Goal: Information Seeking & Learning: Learn about a topic

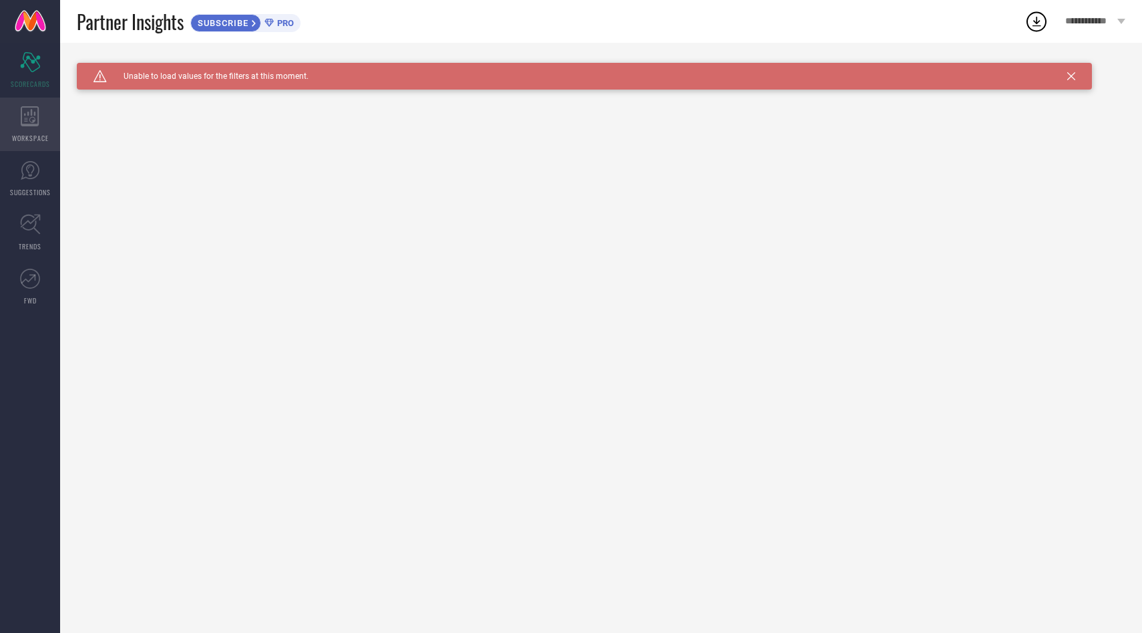
click at [41, 129] on div "WORKSPACE" at bounding box center [30, 124] width 60 height 53
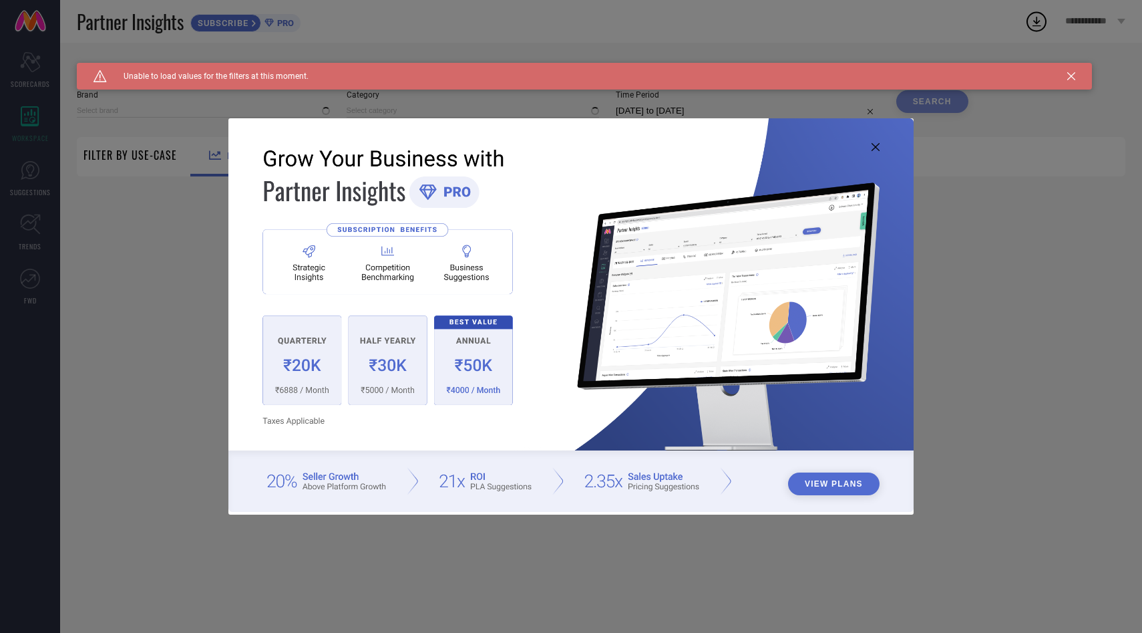
type input "1 STOP FASHION"
type input "All"
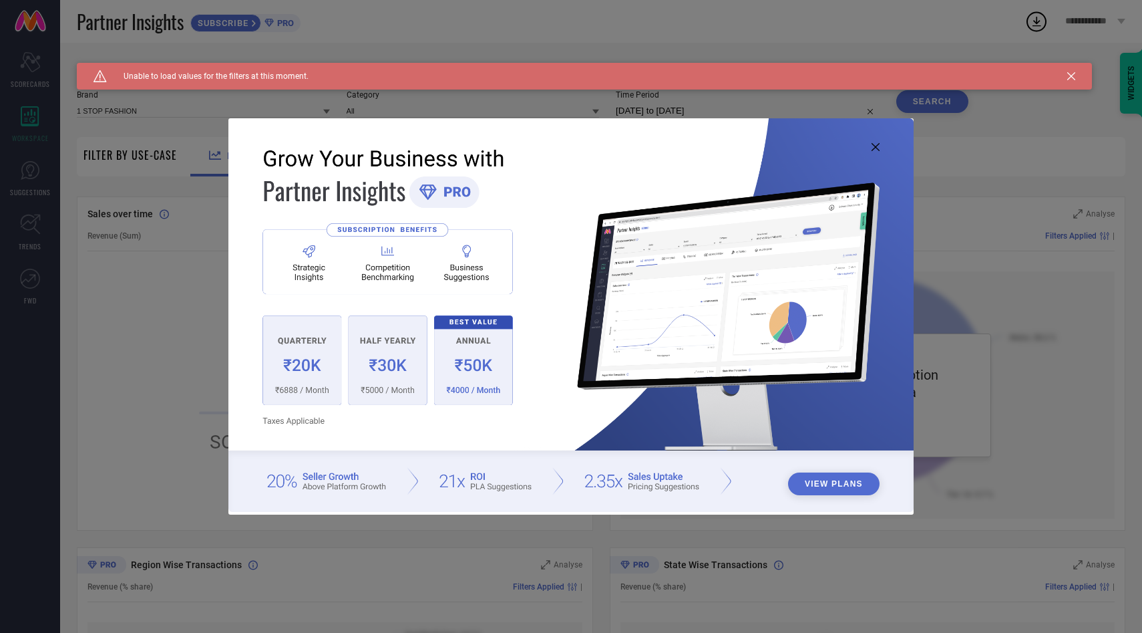
click at [874, 153] on img at bounding box center [570, 315] width 685 height 394
click at [874, 141] on img at bounding box center [570, 315] width 685 height 394
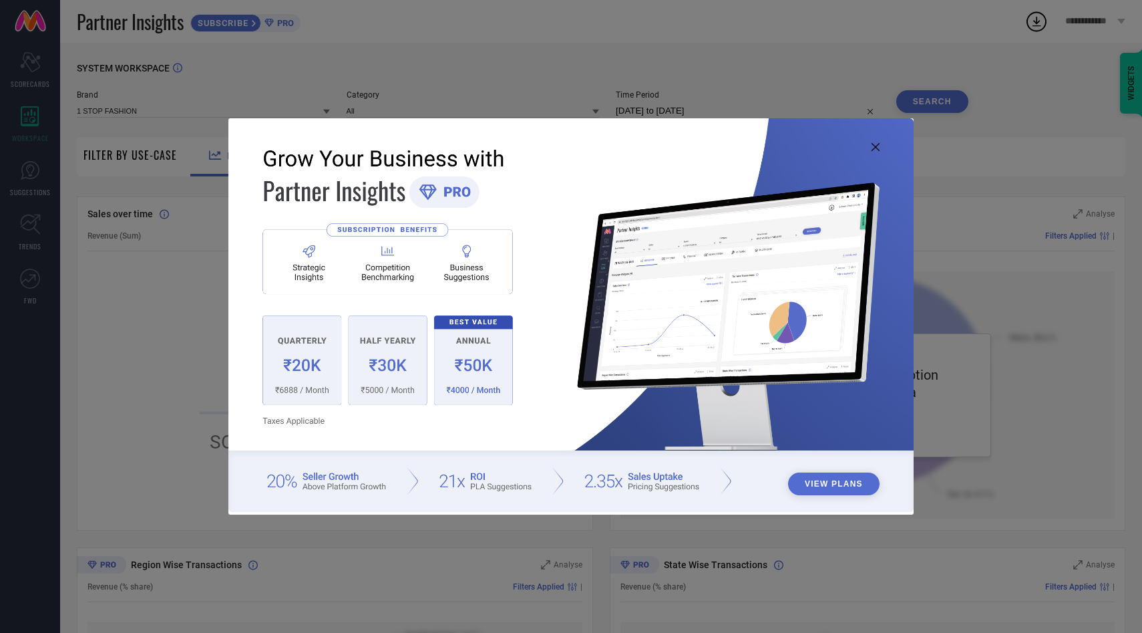
click at [873, 153] on img at bounding box center [570, 315] width 685 height 394
click at [874, 147] on icon at bounding box center [876, 147] width 8 height 8
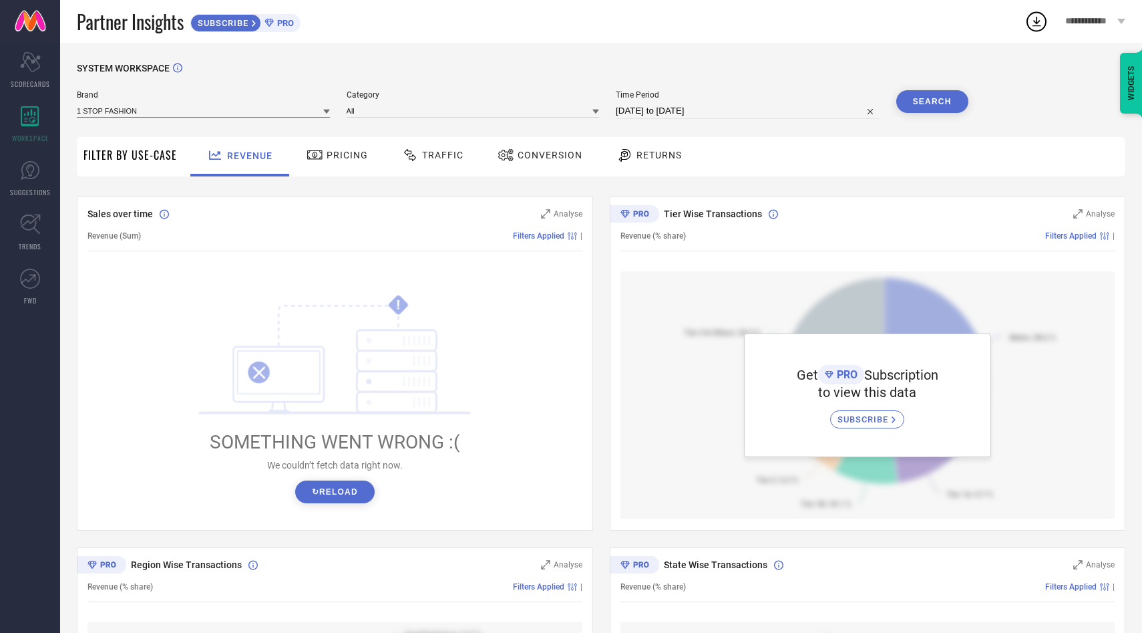
click at [126, 110] on input at bounding box center [203, 111] width 253 height 14
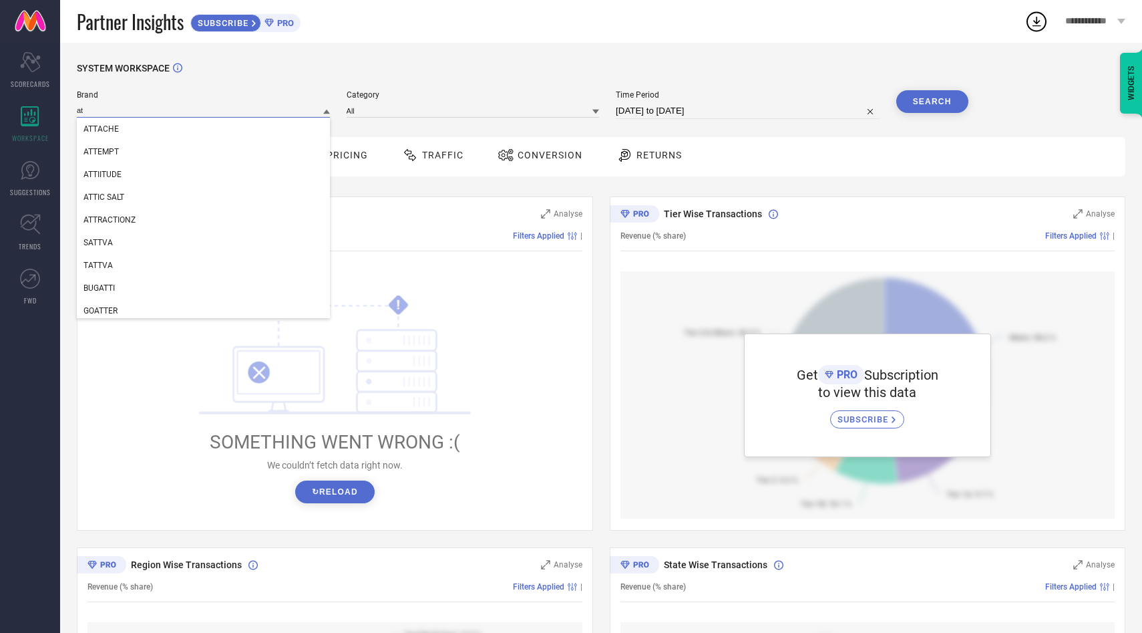
type input "a"
type input "Attire Empire"
click at [286, 50] on div "SYSTEM WORKSPACE Brand Attire Empire M7 EMPIRE DUSK ATTIRE PETS EMPIRE SALT ATT…" at bounding box center [601, 472] width 1082 height 858
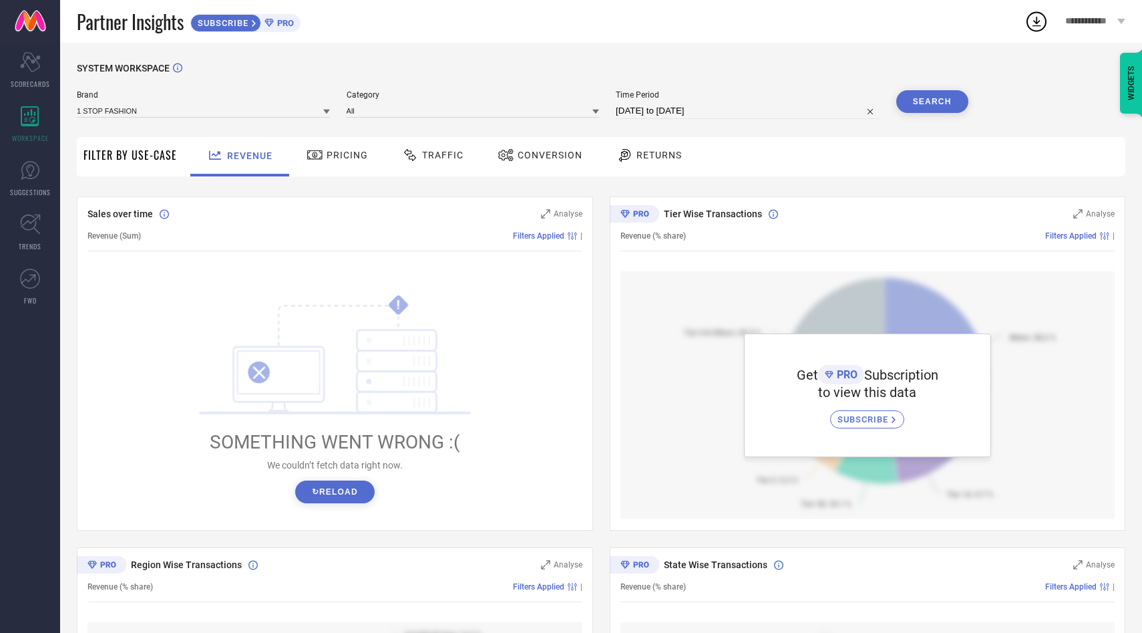
click at [342, 166] on div "Pricing" at bounding box center [337, 156] width 95 height 39
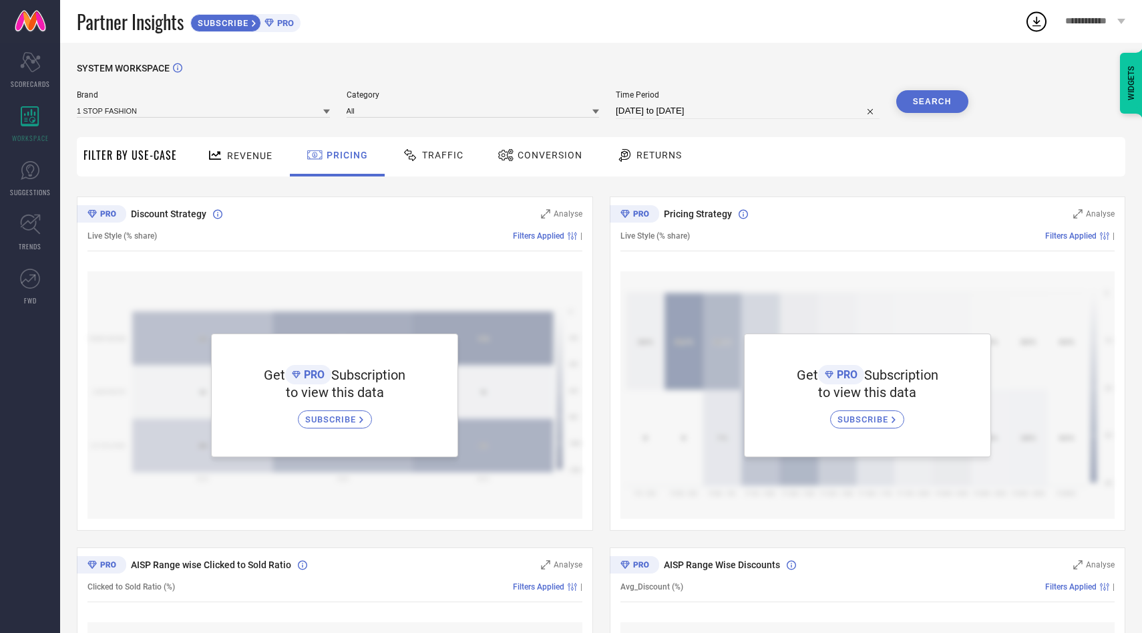
click at [428, 165] on div "Traffic" at bounding box center [433, 155] width 68 height 23
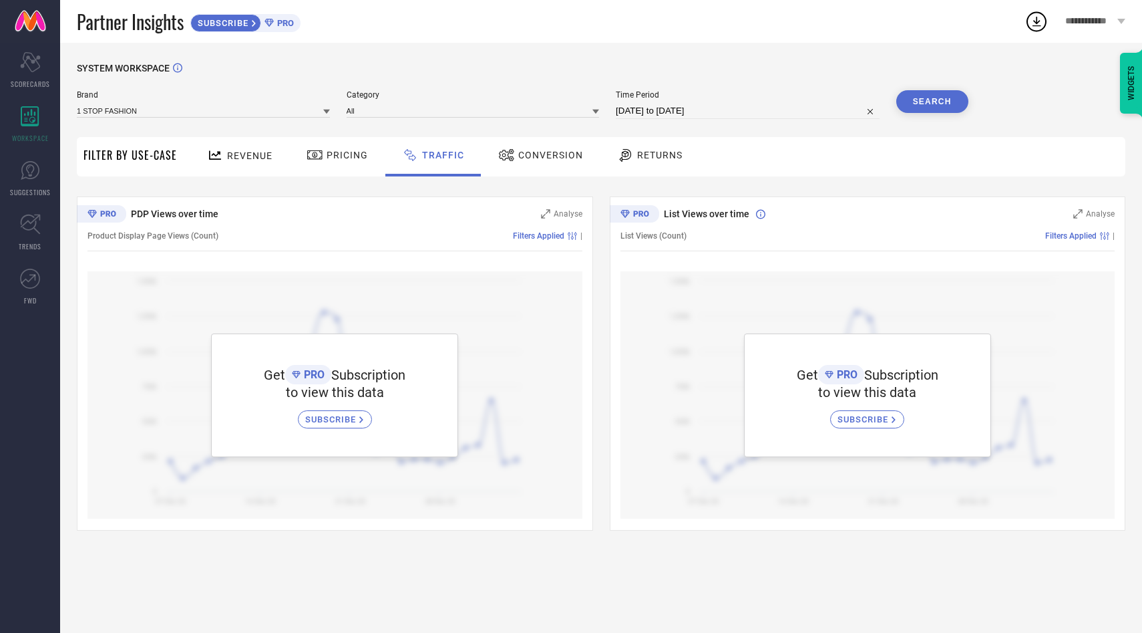
click at [522, 162] on div "Conversion" at bounding box center [541, 155] width 92 height 23
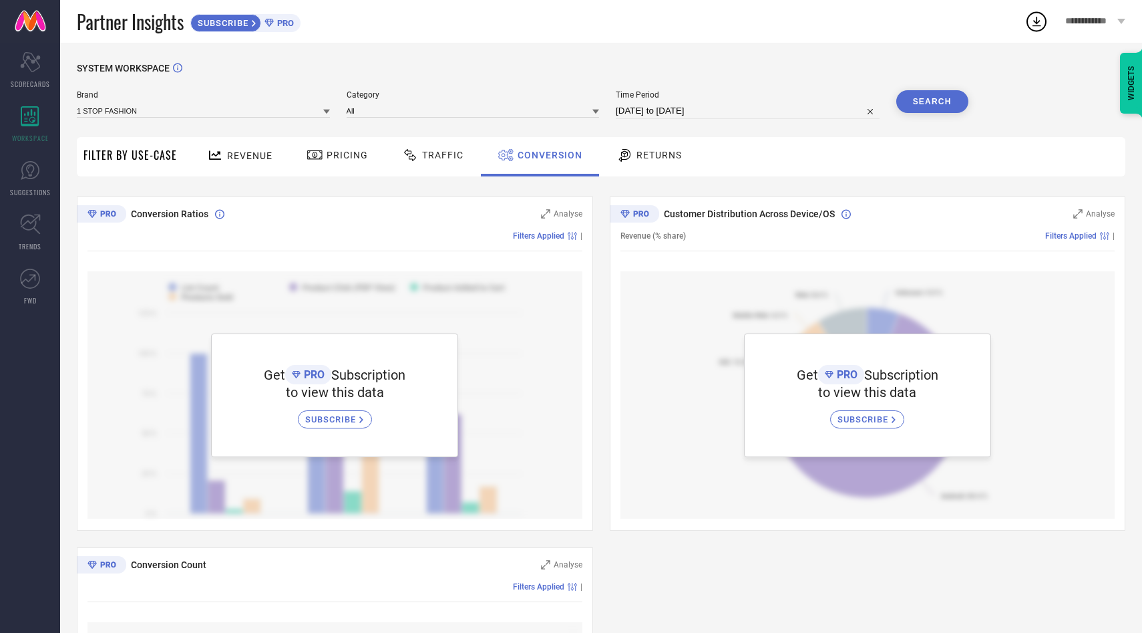
click at [641, 154] on span "Returns" at bounding box center [659, 155] width 45 height 11
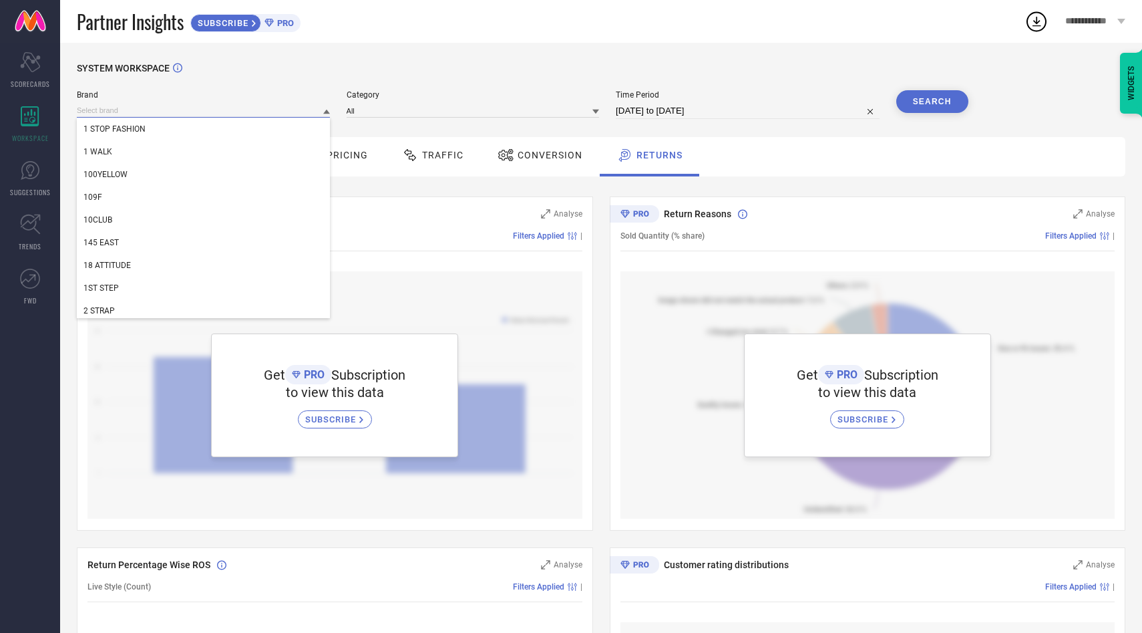
click at [219, 116] on input at bounding box center [203, 111] width 253 height 14
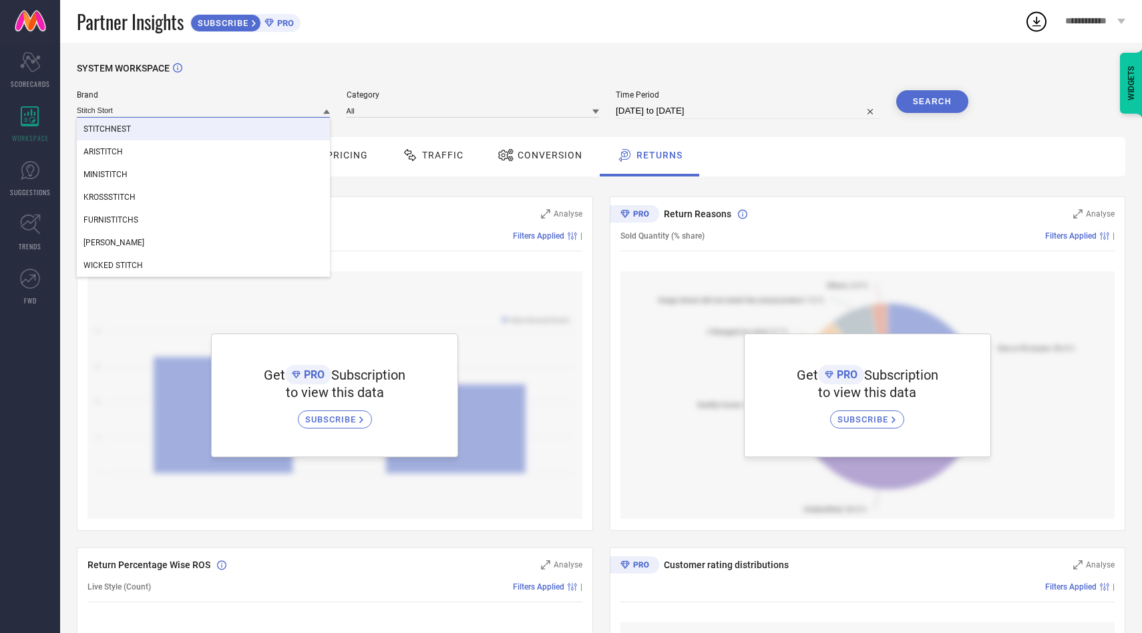
type input "Stitch Stort"
click at [404, 65] on div "SYSTEM WORKSPACE" at bounding box center [601, 76] width 1049 height 27
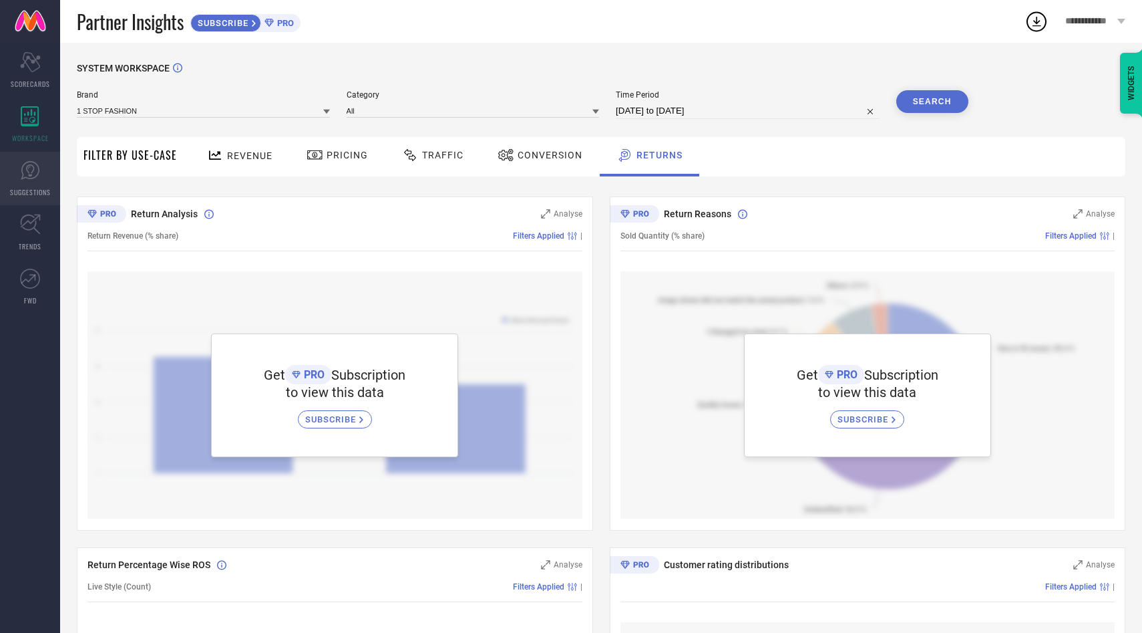
click at [36, 174] on icon at bounding box center [30, 170] width 20 height 20
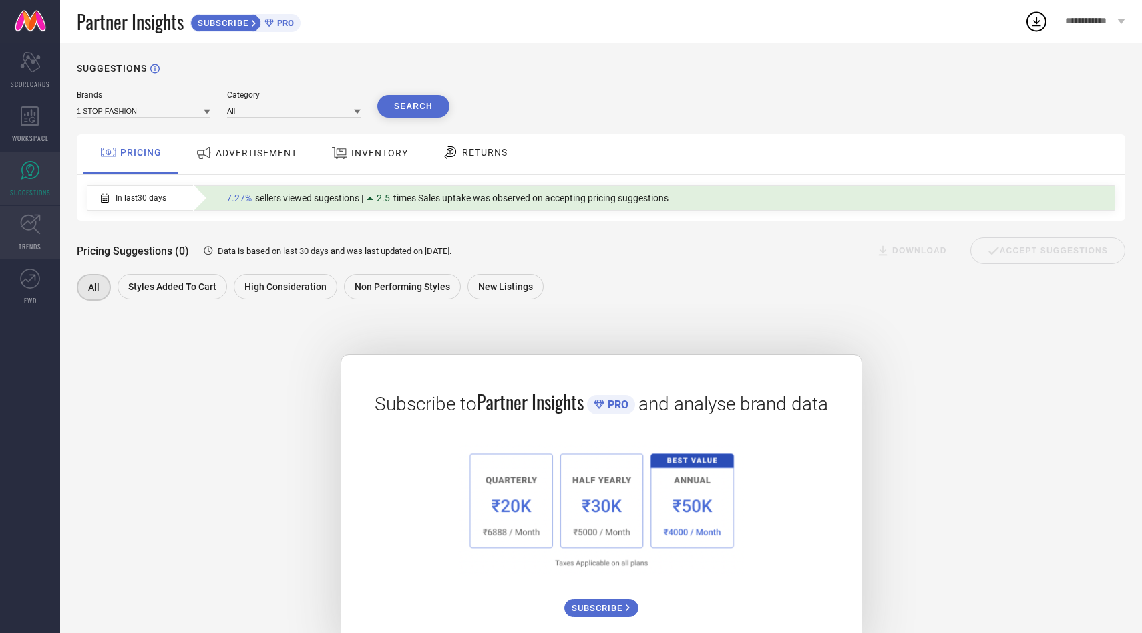
click at [31, 228] on icon at bounding box center [30, 224] width 21 height 21
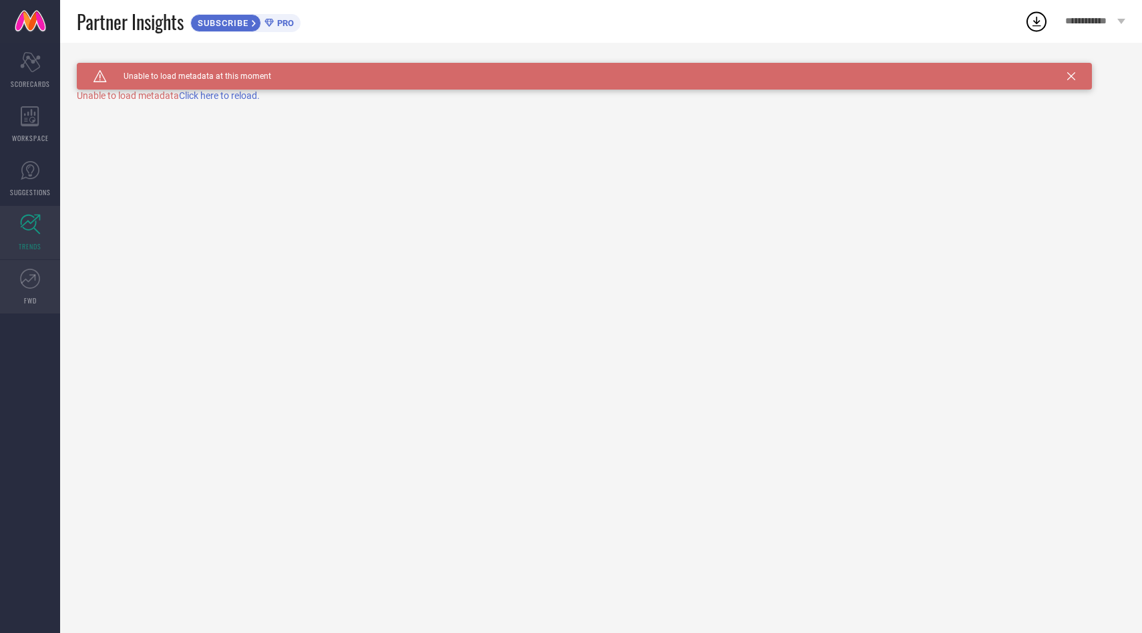
click at [31, 278] on icon at bounding box center [28, 278] width 15 height 9
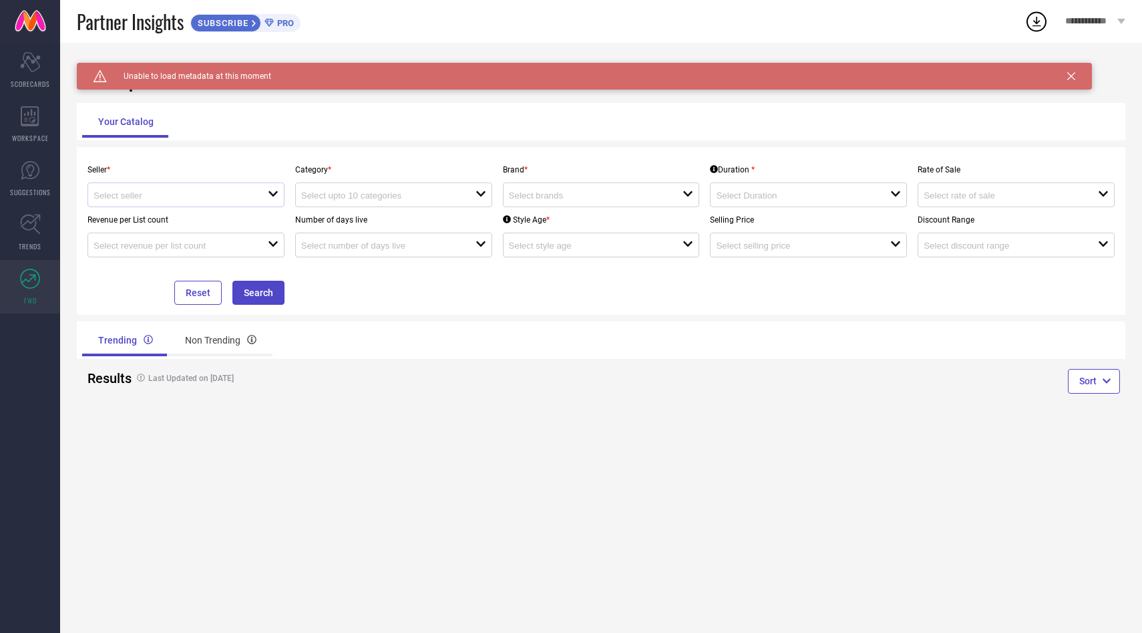
click at [149, 206] on div "open" at bounding box center [186, 194] width 197 height 25
click at [143, 222] on li "Myntra ( MINT_1 )" at bounding box center [186, 220] width 196 height 24
type input "Myntra ( MINT_1 )"
click at [398, 183] on div "open" at bounding box center [393, 194] width 197 height 25
click at [383, 206] on div "close" at bounding box center [393, 194] width 197 height 25
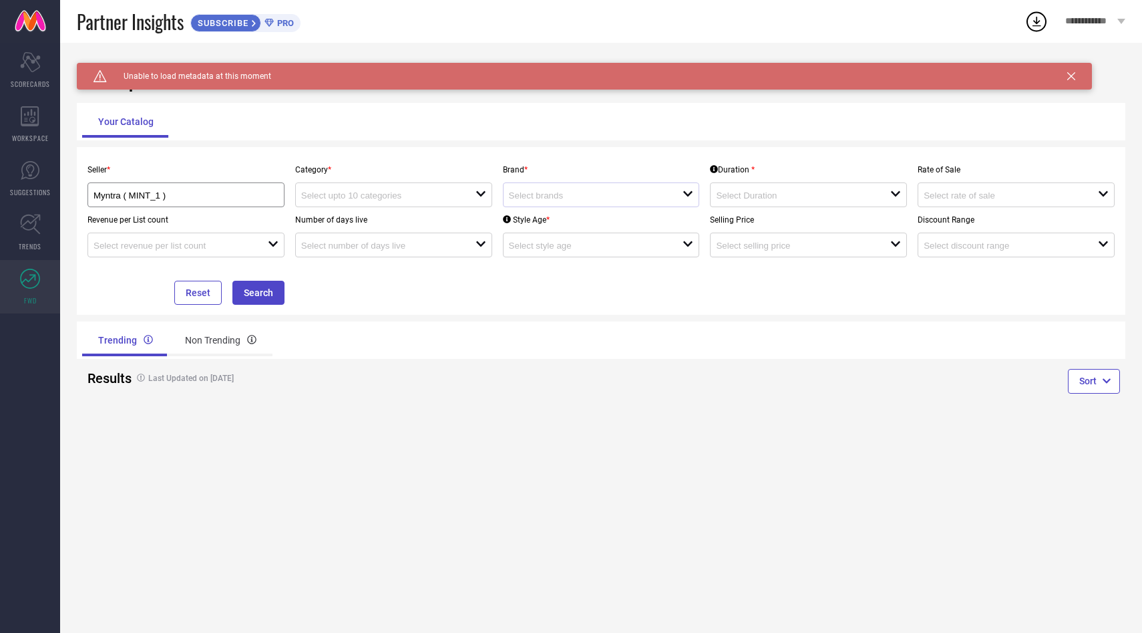
click at [544, 202] on div "open" at bounding box center [601, 194] width 197 height 25
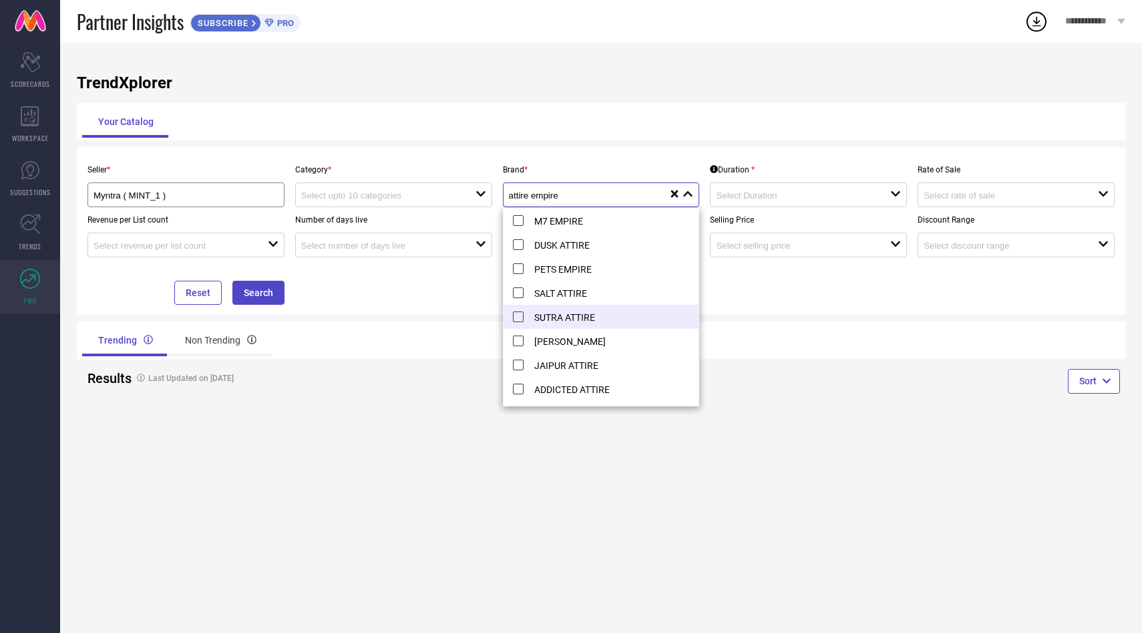
scroll to position [18, 0]
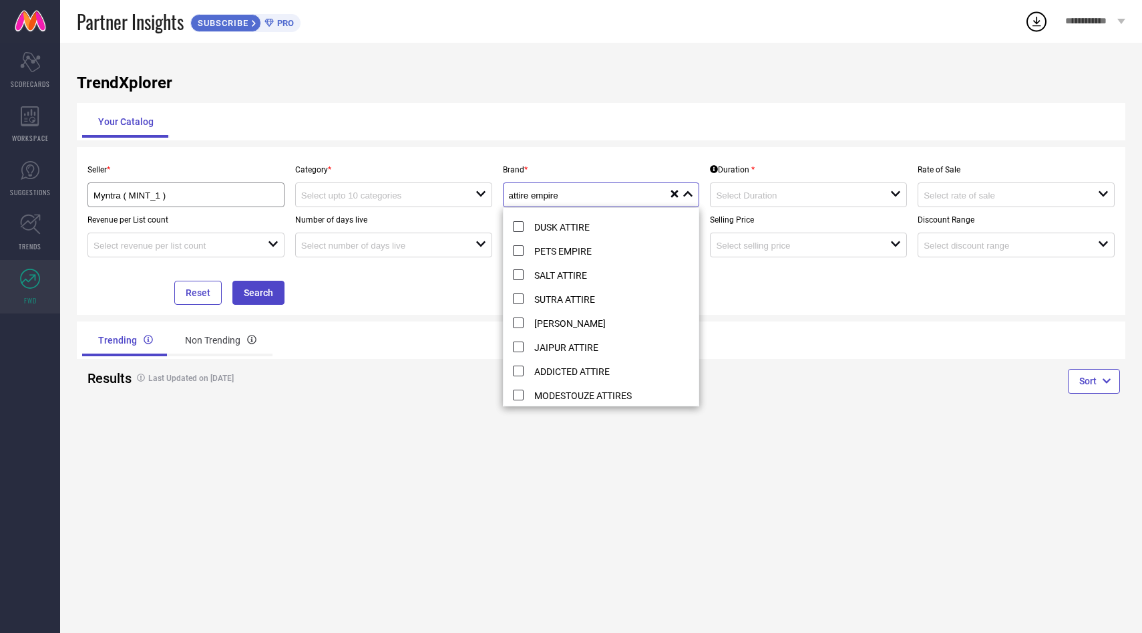
type input "attire empire"
click at [780, 352] on div "Trending Non Trending" at bounding box center [601, 339] width 1049 height 37
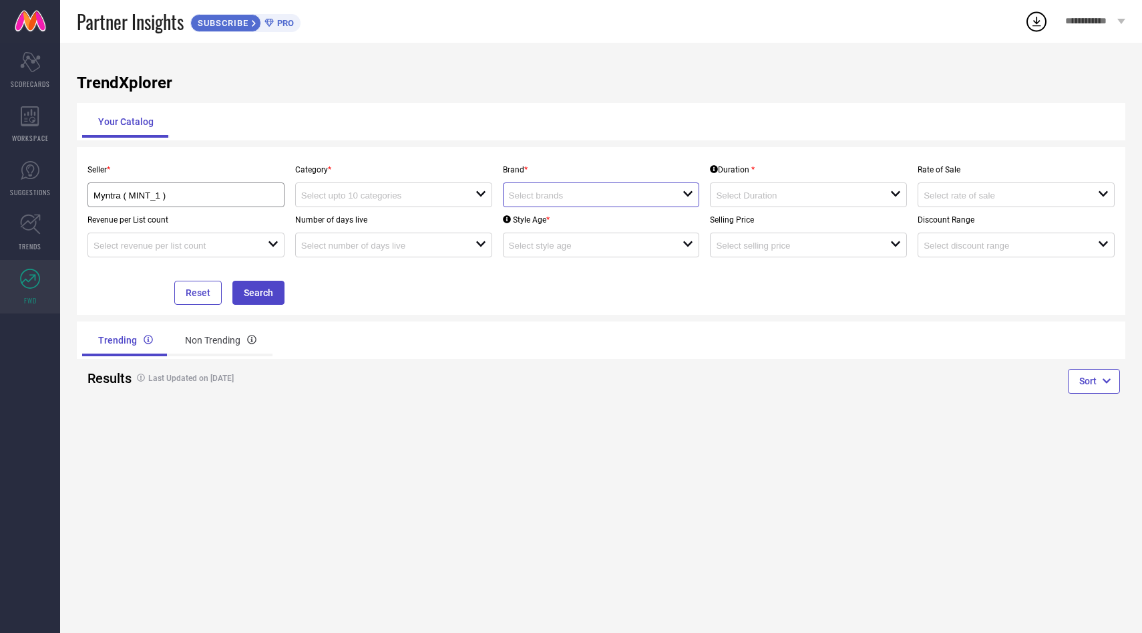
click at [574, 198] on input at bounding box center [587, 195] width 157 height 10
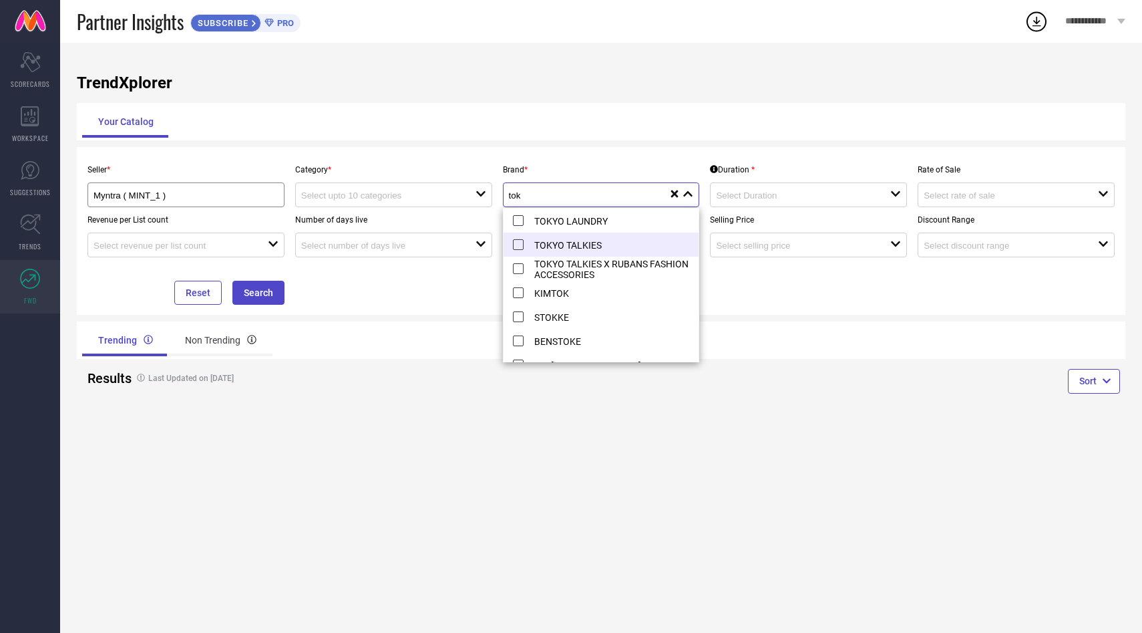
type input "tok"
click at [518, 248] on li "TOKYO TALKIES" at bounding box center [602, 244] width 196 height 24
click at [943, 353] on div "Trending Non Trending" at bounding box center [601, 339] width 1049 height 37
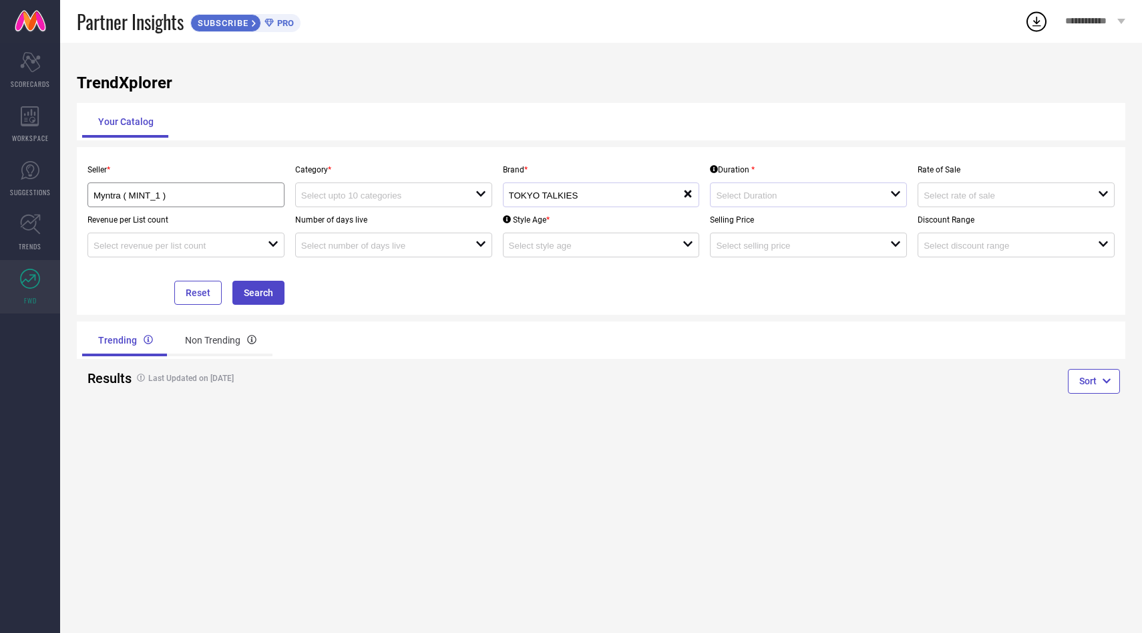
click at [820, 201] on div at bounding box center [803, 194] width 174 height 13
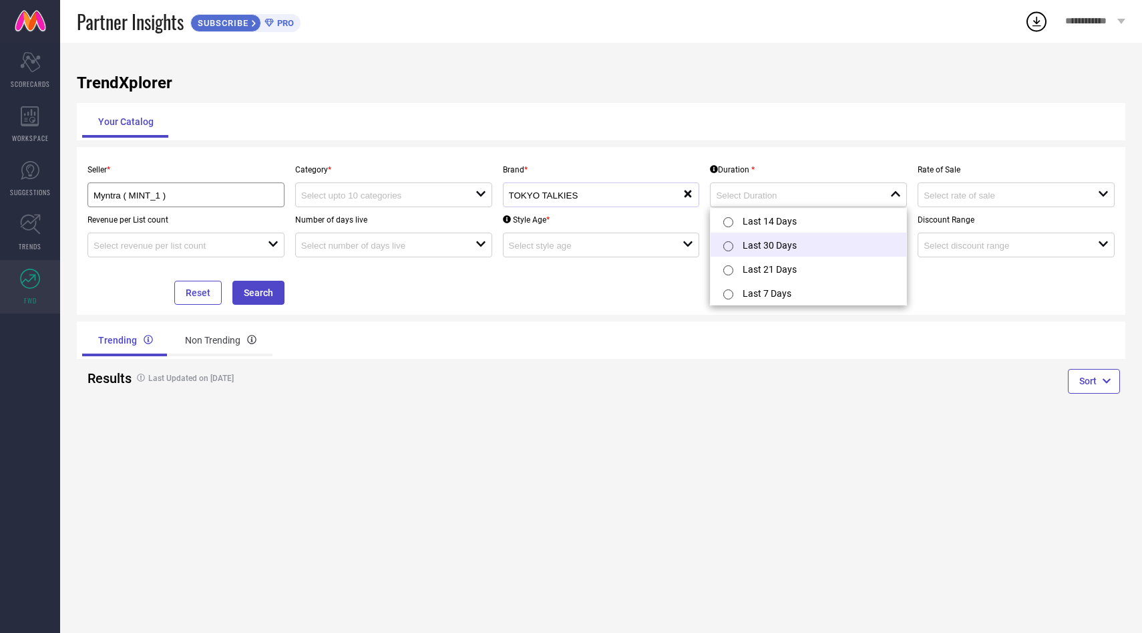
click at [730, 249] on input "radio" at bounding box center [728, 246] width 10 height 10
type input "Last 30 Days"
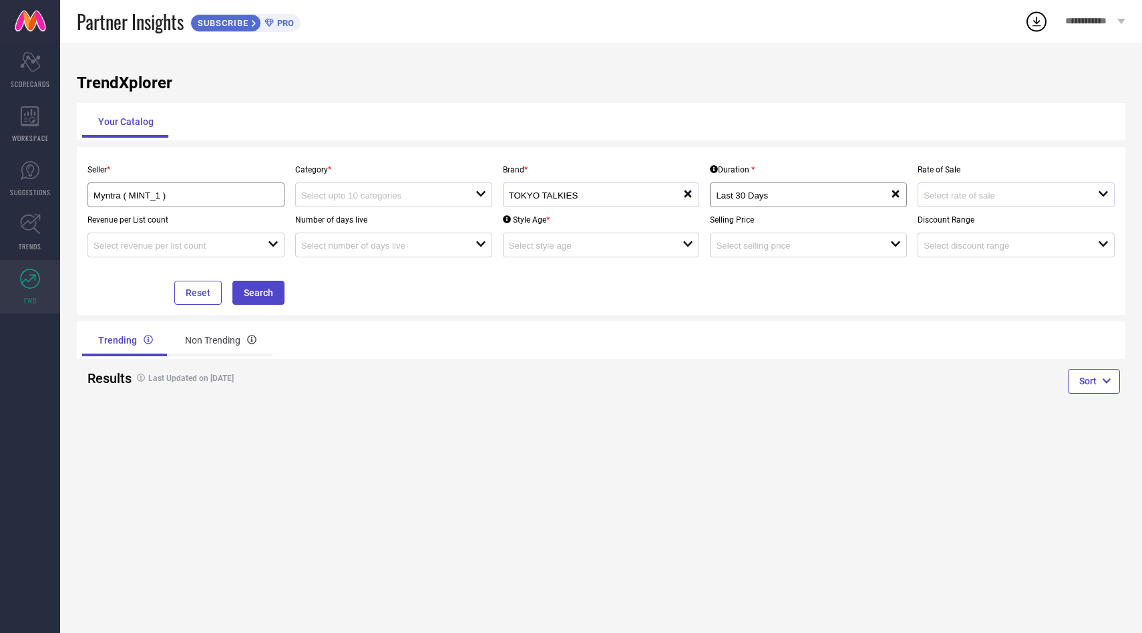
click at [960, 190] on div at bounding box center [1011, 194] width 174 height 13
click at [877, 283] on div "Seller * Myntra ( MINT_1 ) Category * open Brand * TOKYO TALKIES reset Duration…" at bounding box center [601, 231] width 1038 height 148
click at [255, 296] on button "Search" at bounding box center [258, 293] width 52 height 24
click at [409, 198] on input at bounding box center [379, 195] width 157 height 10
click at [408, 198] on input at bounding box center [379, 195] width 157 height 10
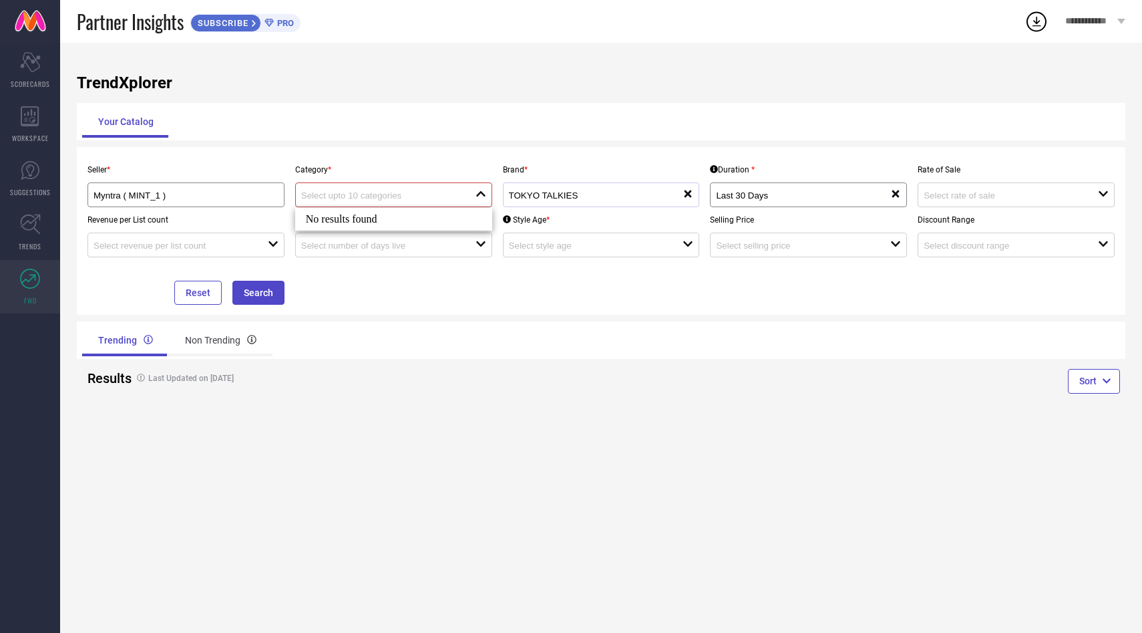
click at [252, 208] on div "Revenue per List count open" at bounding box center [186, 232] width 208 height 50
click at [253, 193] on input "Myntra ( MINT_1 )" at bounding box center [177, 195] width 166 height 10
click at [234, 228] on li "Myntra ( MINT_1 )" at bounding box center [186, 220] width 196 height 24
click at [370, 199] on input at bounding box center [379, 195] width 157 height 10
click at [681, 198] on div at bounding box center [596, 194] width 174 height 13
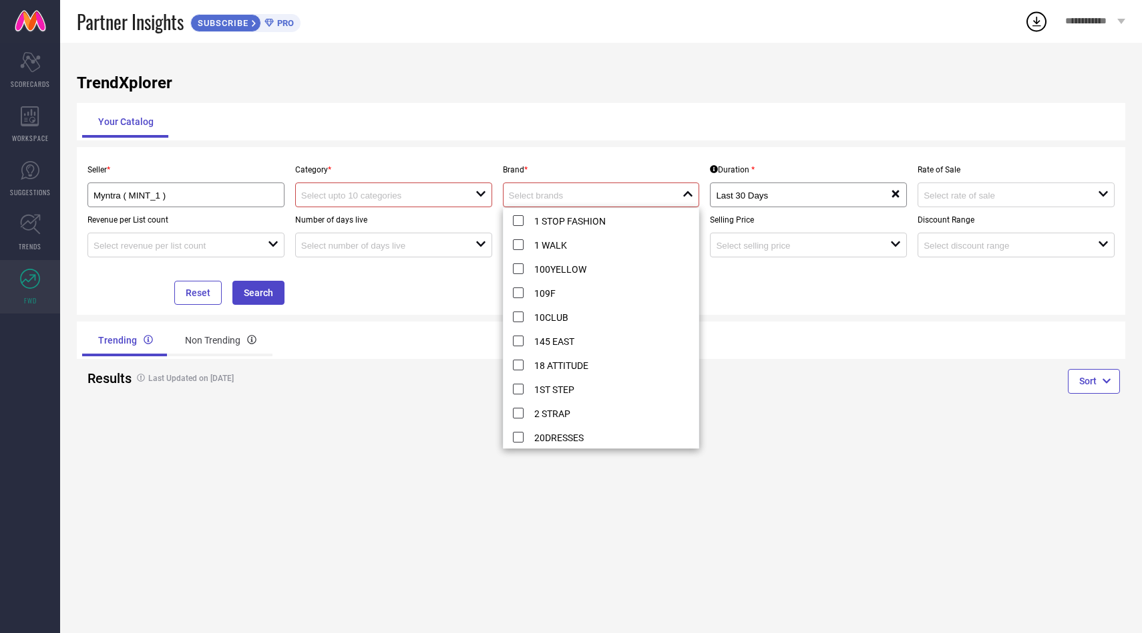
click at [444, 210] on div "Number of days live open" at bounding box center [394, 232] width 208 height 50
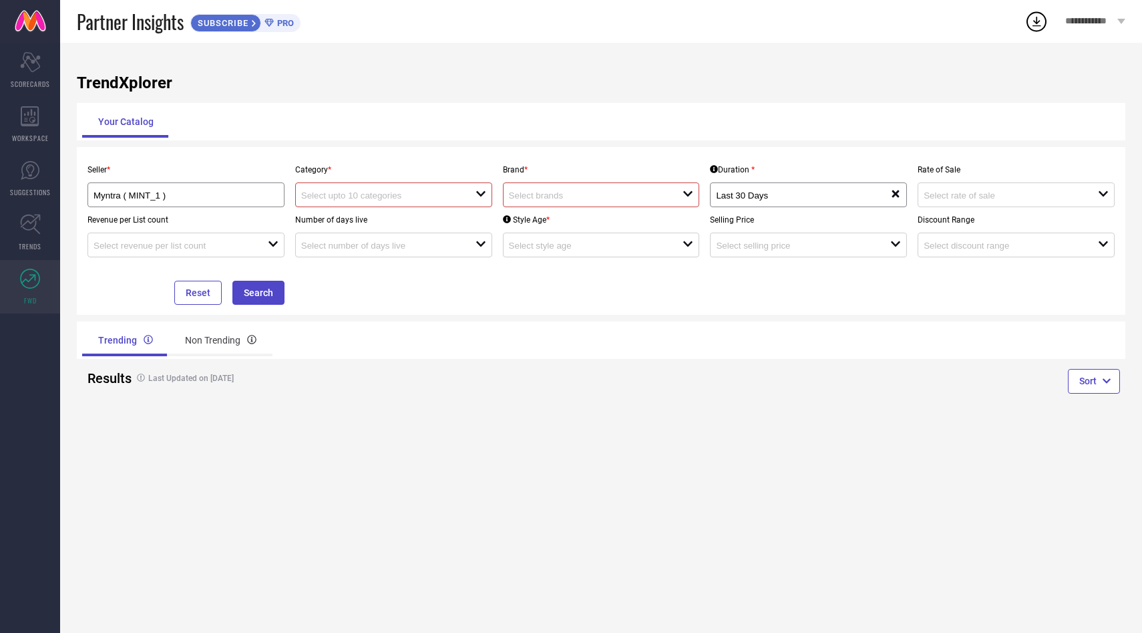
click at [446, 203] on div "open" at bounding box center [393, 194] width 197 height 25
click at [433, 218] on div "No results found" at bounding box center [393, 219] width 197 height 23
click at [37, 230] on icon at bounding box center [30, 224] width 21 height 21
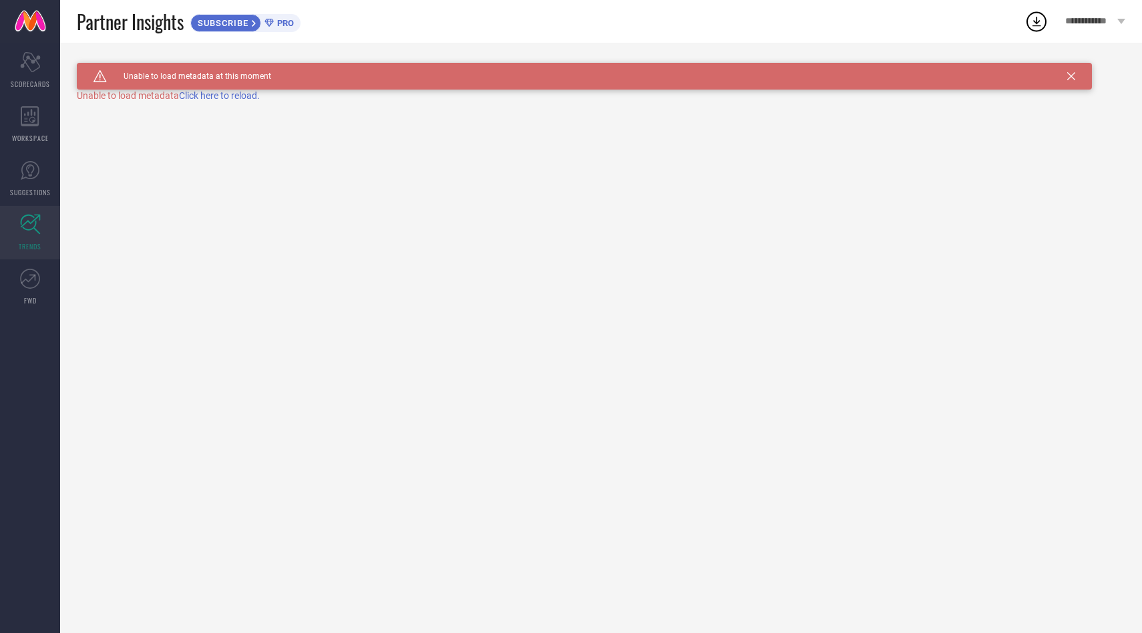
click at [211, 94] on span "Click here to reload." at bounding box center [219, 95] width 81 height 11
click at [212, 97] on span "Click here to reload." at bounding box center [219, 95] width 81 height 11
click at [41, 65] on div "Scorecard SCORECARDS" at bounding box center [30, 69] width 60 height 53
click at [1075, 74] on icon at bounding box center [1071, 76] width 8 height 8
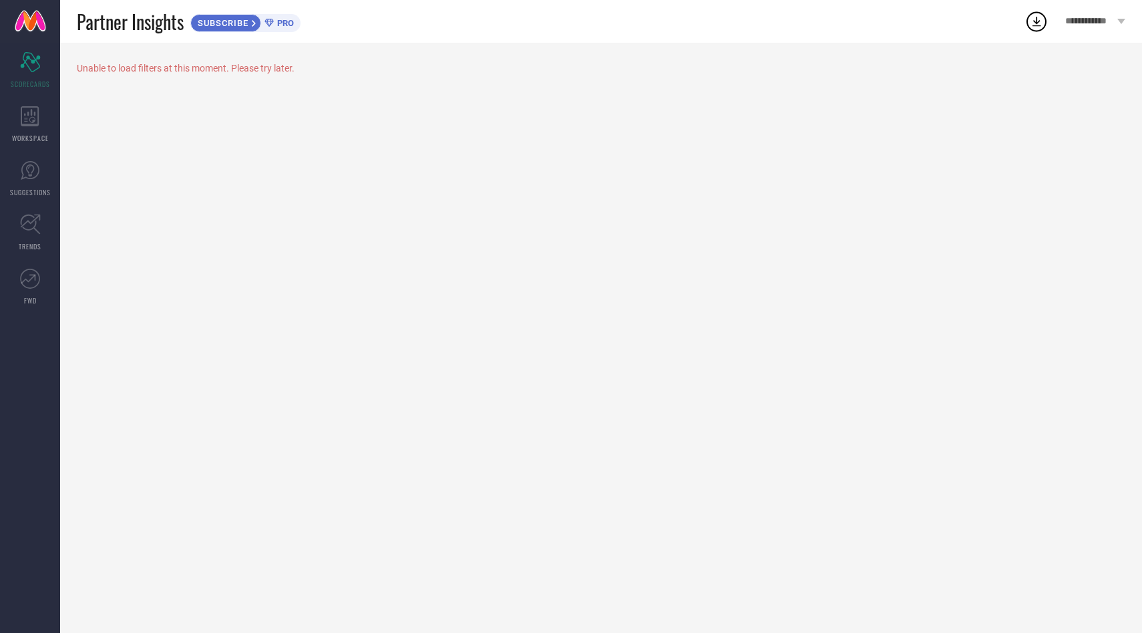
click at [1041, 26] on icon at bounding box center [1037, 21] width 24 height 24
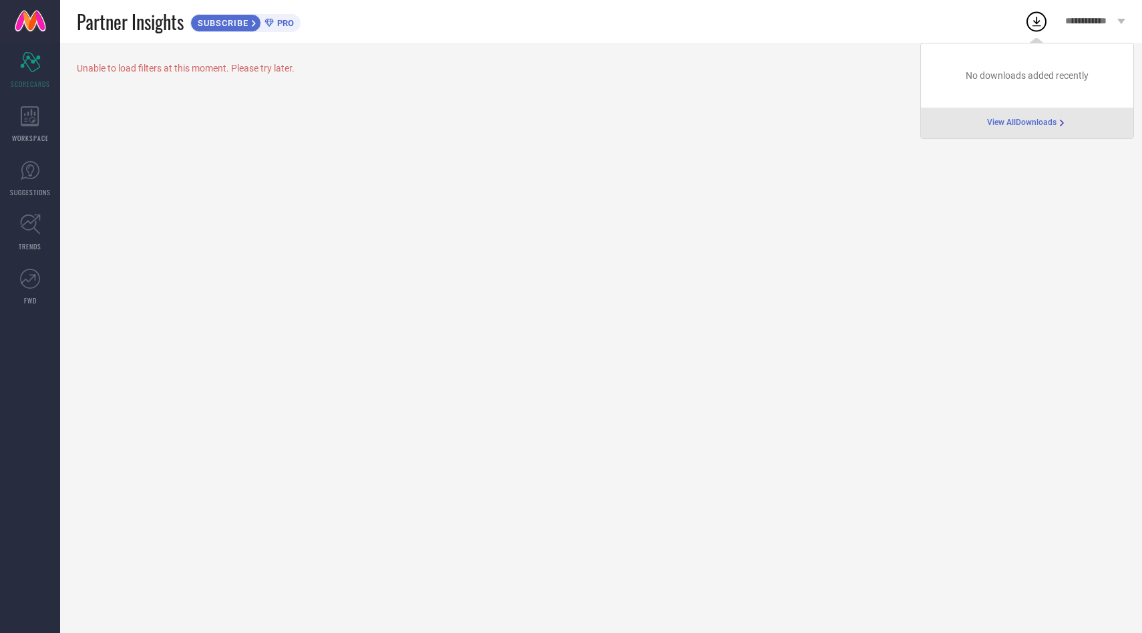
click at [1077, 29] on div "**********" at bounding box center [1096, 21] width 94 height 43
